Goal: Find specific page/section: Find specific page/section

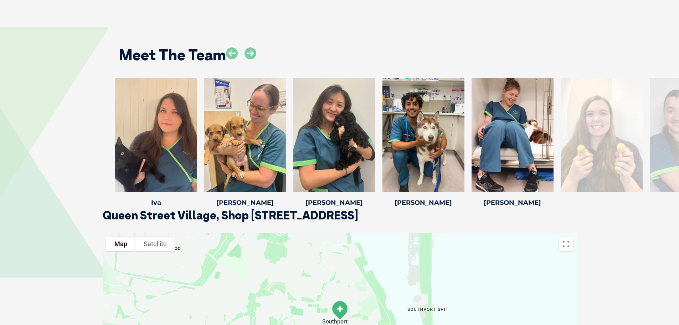
scroll to position [1176, 0]
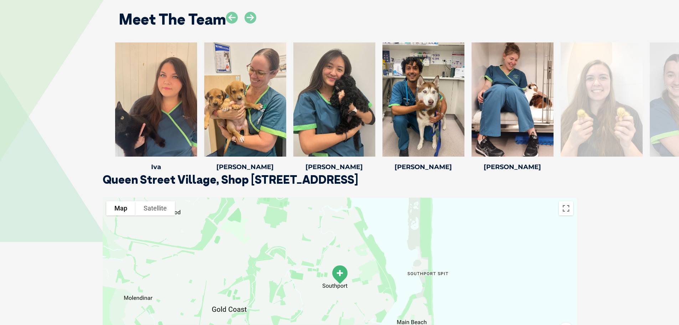
click at [85, 97] on div "Kirra [GEOGRAPHIC_DATA] Veterinary [PERSON_NAME] started her journey in the ind…" at bounding box center [339, 107] width 679 height 131
click at [251, 16] on icon at bounding box center [251, 18] width 12 height 12
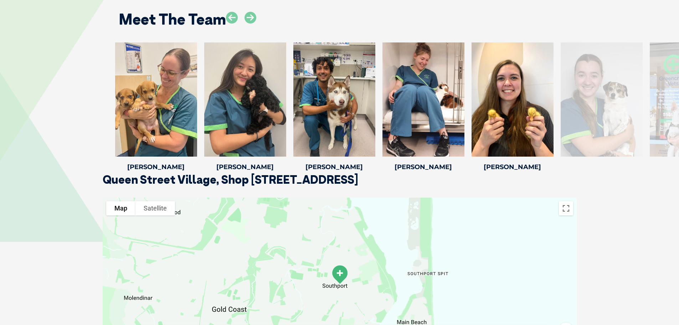
click at [251, 16] on icon at bounding box center [251, 18] width 12 height 12
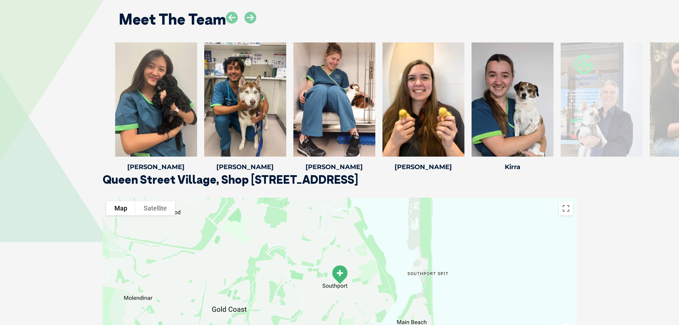
click at [251, 16] on icon at bounding box center [251, 18] width 12 height 12
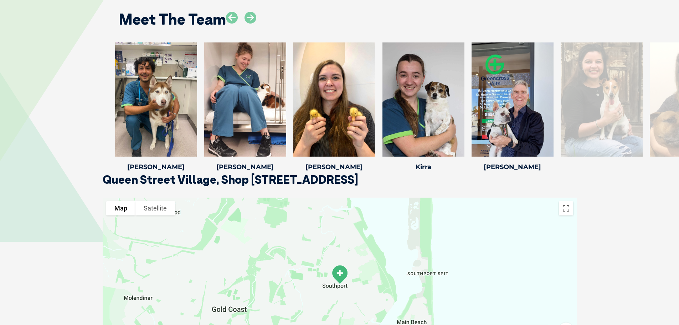
click at [251, 16] on icon at bounding box center [251, 18] width 12 height 12
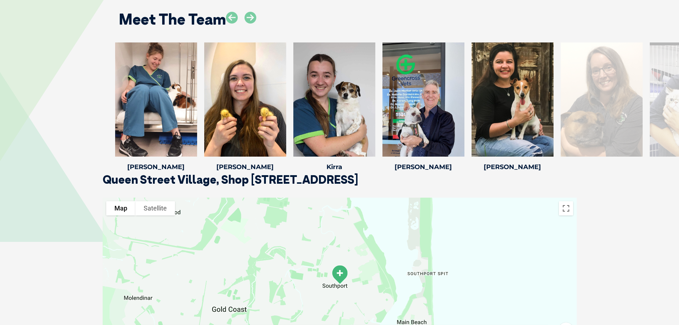
click at [251, 16] on icon at bounding box center [251, 18] width 12 height 12
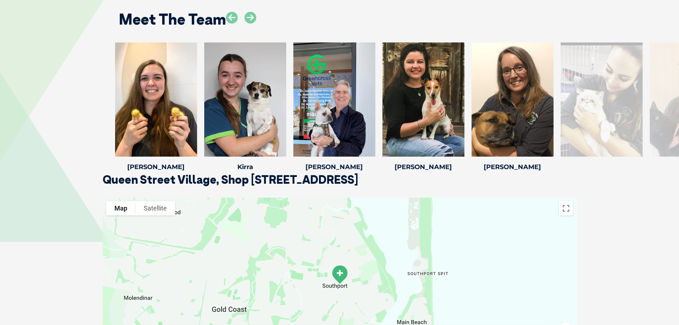
click at [251, 16] on icon at bounding box center [251, 18] width 12 height 12
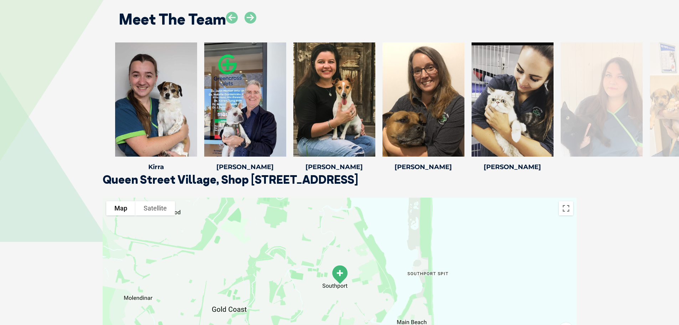
click at [251, 16] on icon at bounding box center [251, 18] width 12 height 12
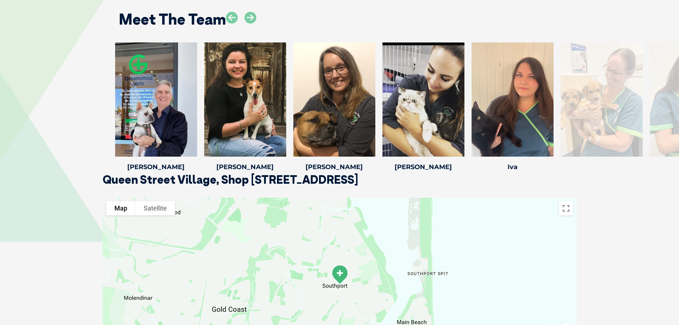
click at [251, 16] on icon at bounding box center [251, 18] width 12 height 12
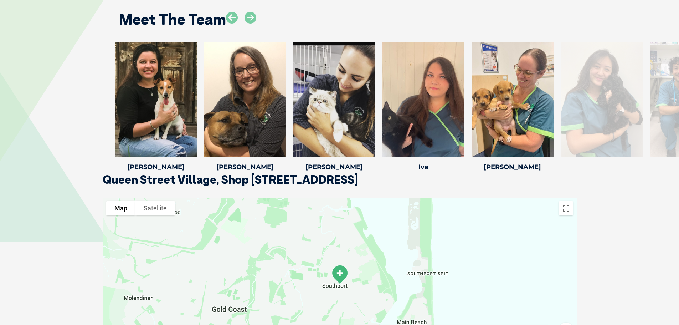
click at [251, 16] on icon at bounding box center [251, 18] width 12 height 12
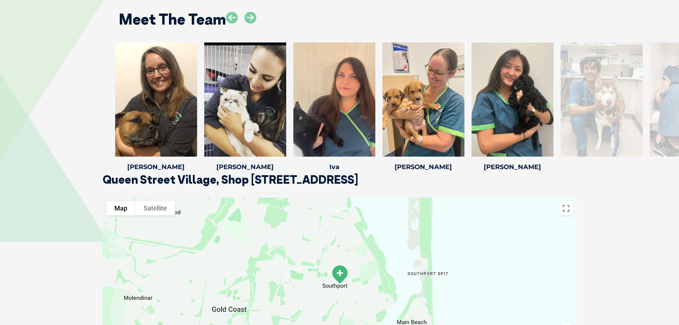
click at [251, 16] on icon at bounding box center [251, 18] width 12 height 12
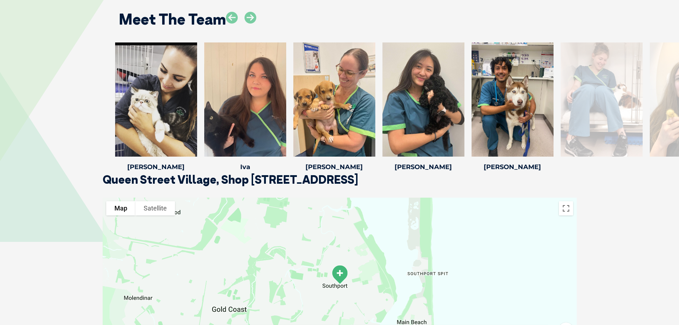
click at [251, 16] on icon at bounding box center [251, 18] width 12 height 12
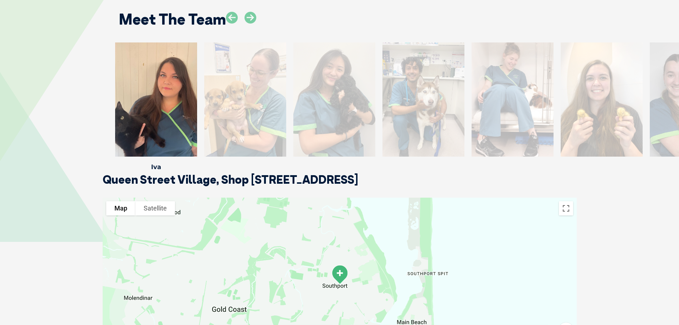
click at [251, 16] on icon at bounding box center [251, 18] width 12 height 12
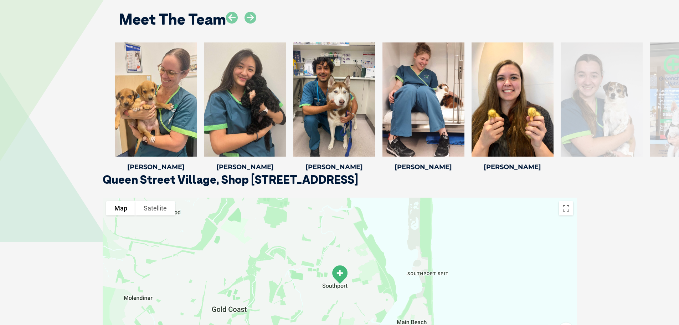
click at [251, 16] on icon at bounding box center [251, 18] width 12 height 12
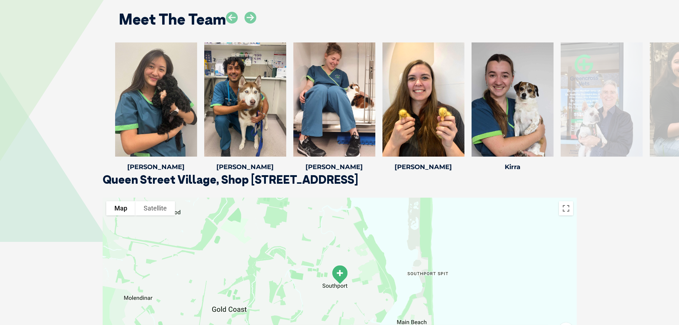
click at [251, 16] on icon at bounding box center [251, 18] width 12 height 12
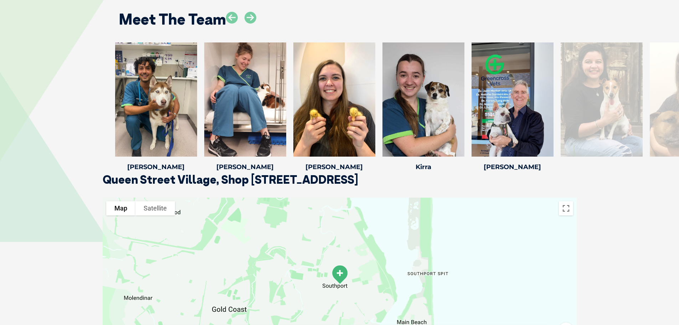
click at [251, 16] on icon at bounding box center [251, 18] width 12 height 12
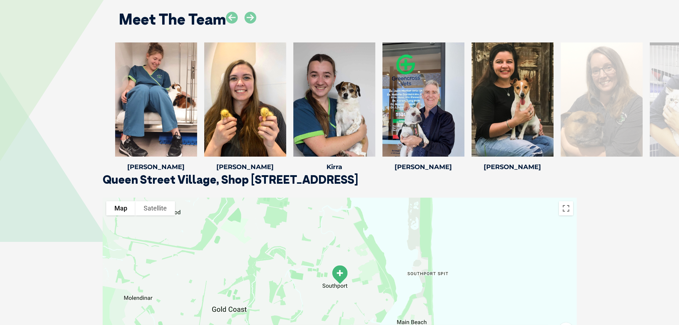
click at [251, 16] on icon at bounding box center [251, 18] width 12 height 12
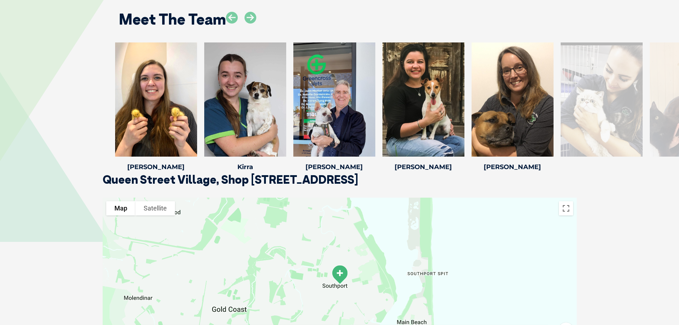
click at [252, 20] on icon at bounding box center [251, 18] width 12 height 12
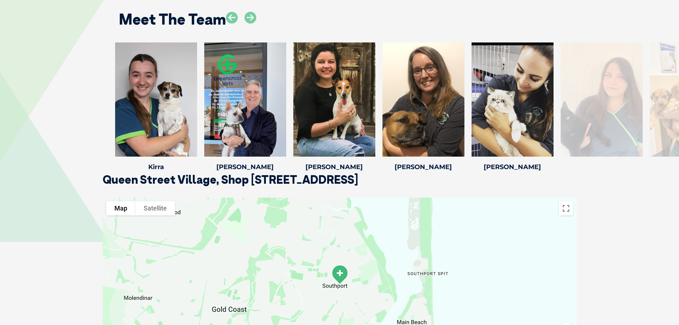
click at [252, 20] on icon at bounding box center [251, 18] width 12 height 12
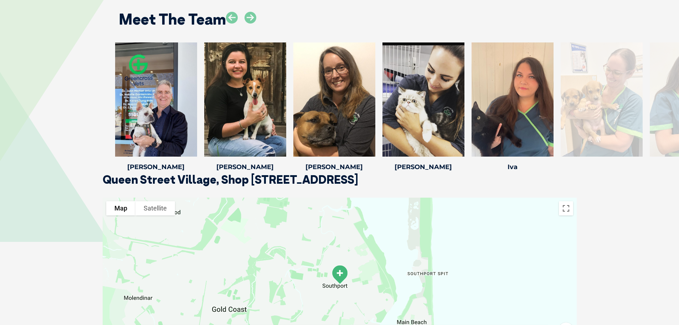
click at [252, 20] on icon at bounding box center [251, 18] width 12 height 12
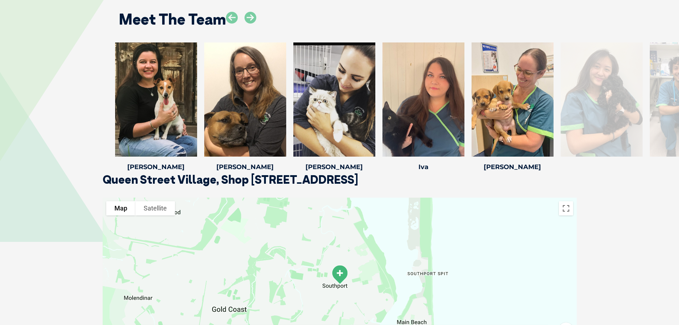
click at [252, 20] on icon at bounding box center [251, 18] width 12 height 12
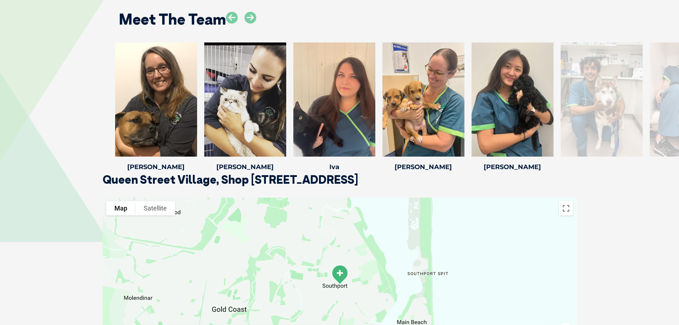
click at [235, 17] on icon at bounding box center [232, 18] width 12 height 12
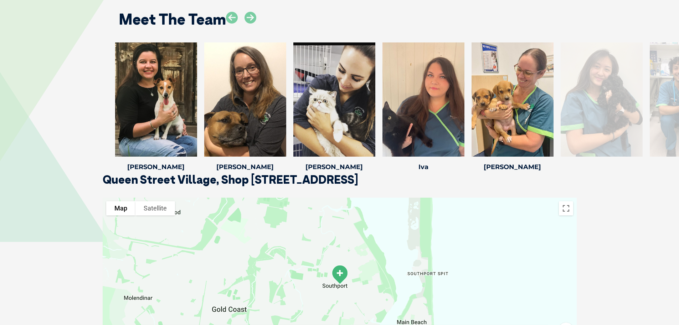
click at [235, 17] on icon at bounding box center [232, 18] width 12 height 12
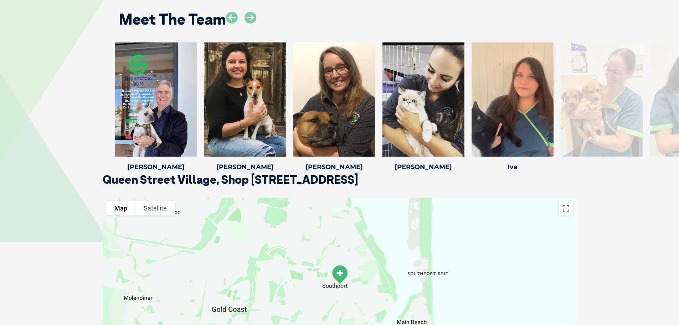
click at [235, 17] on icon at bounding box center [232, 18] width 12 height 12
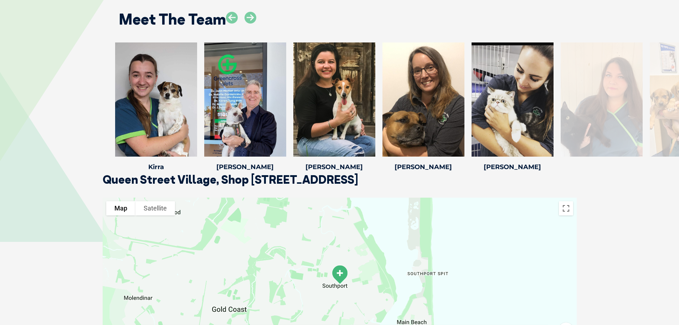
click at [235, 17] on icon at bounding box center [232, 18] width 12 height 12
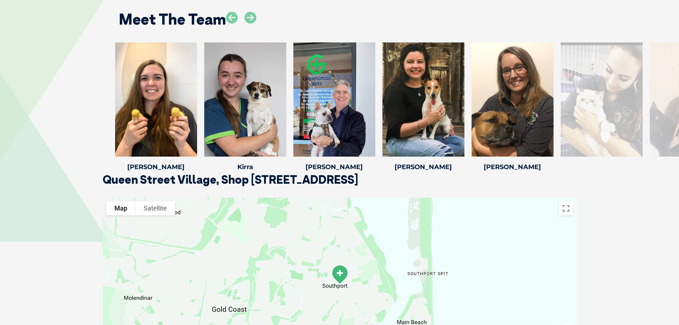
click at [235, 17] on icon at bounding box center [232, 18] width 12 height 12
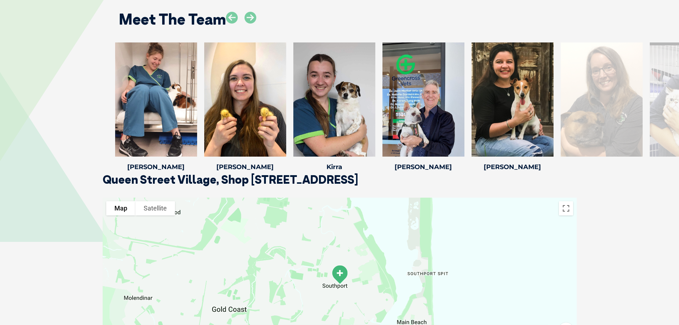
click at [253, 87] on div at bounding box center [245, 99] width 82 height 114
click at [279, 149] on icon at bounding box center [282, 152] width 24 height 24
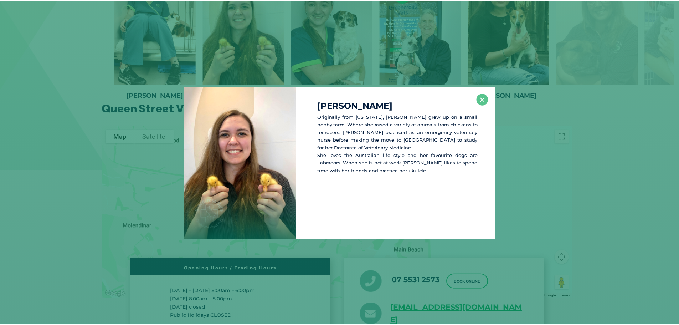
scroll to position [1249, 0]
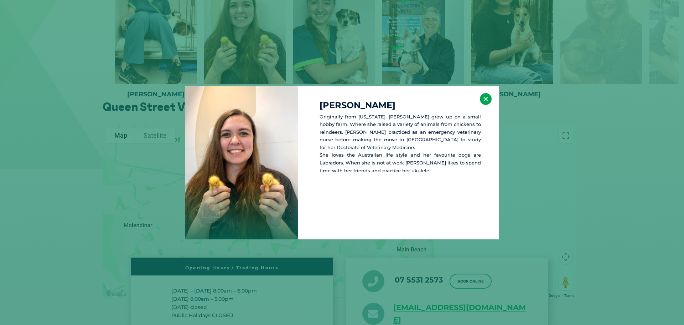
click at [482, 100] on button "×" at bounding box center [486, 99] width 12 height 12
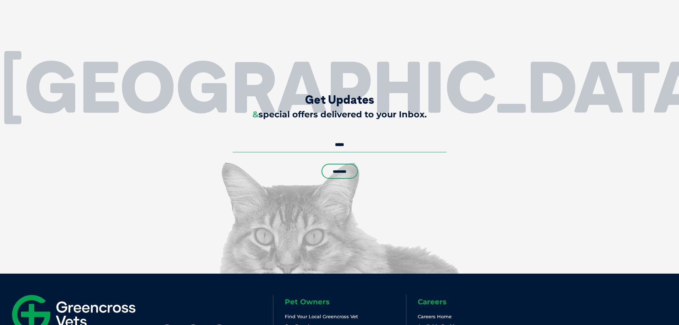
scroll to position [1714, 0]
